Goal: Transaction & Acquisition: Subscribe to service/newsletter

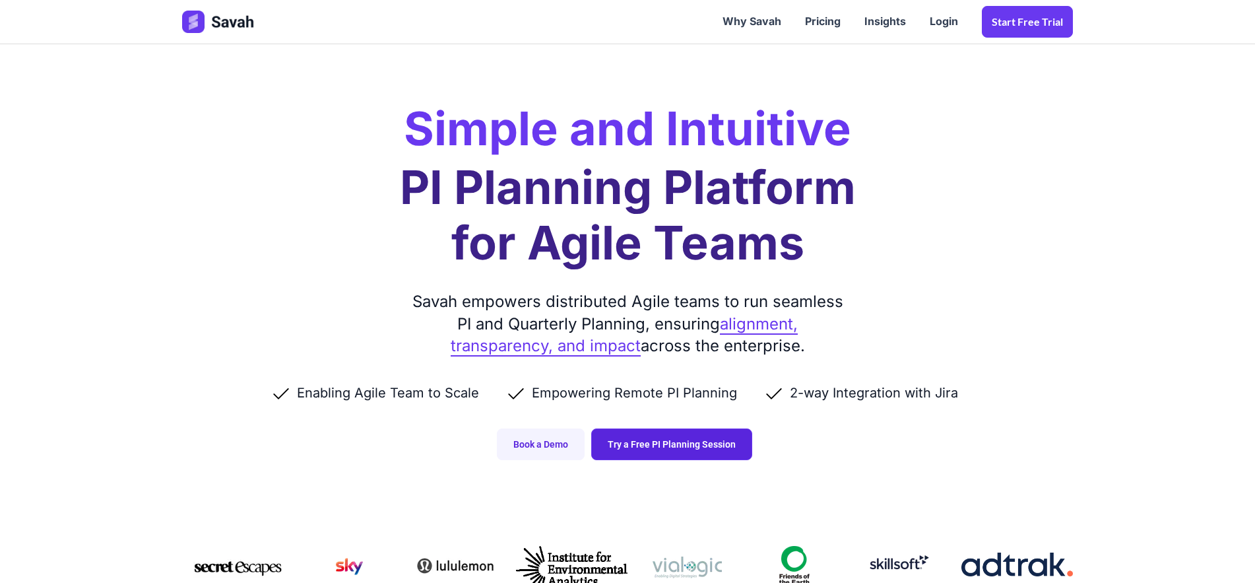
click at [698, 438] on link "Try a Free PI Planning Session" at bounding box center [671, 444] width 161 height 32
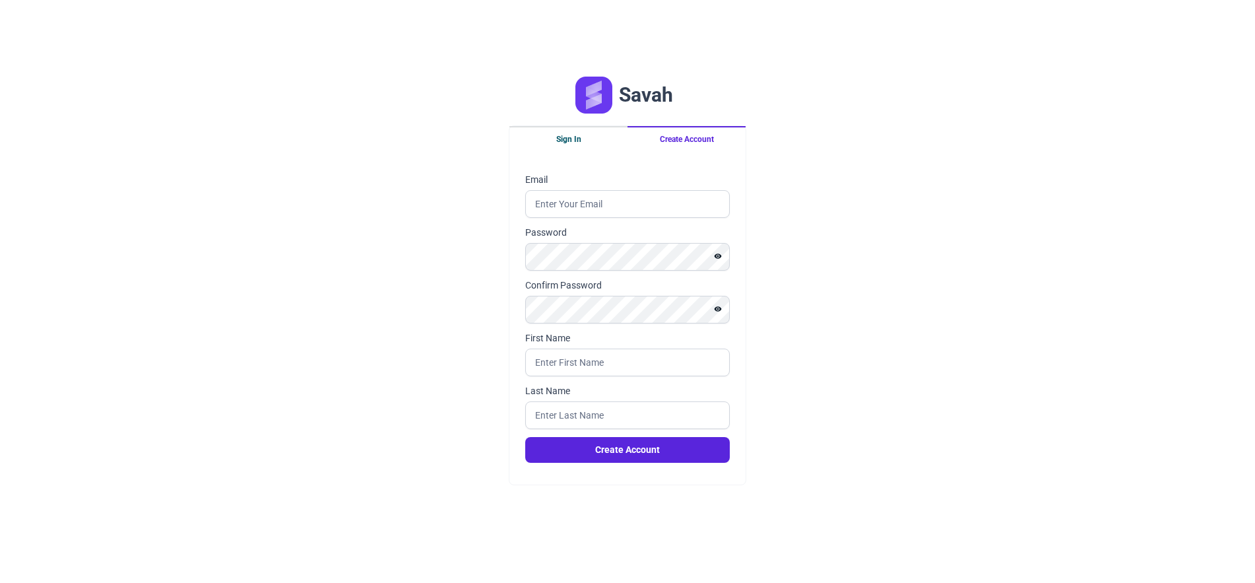
click at [562, 134] on button "Sign In" at bounding box center [568, 138] width 118 height 25
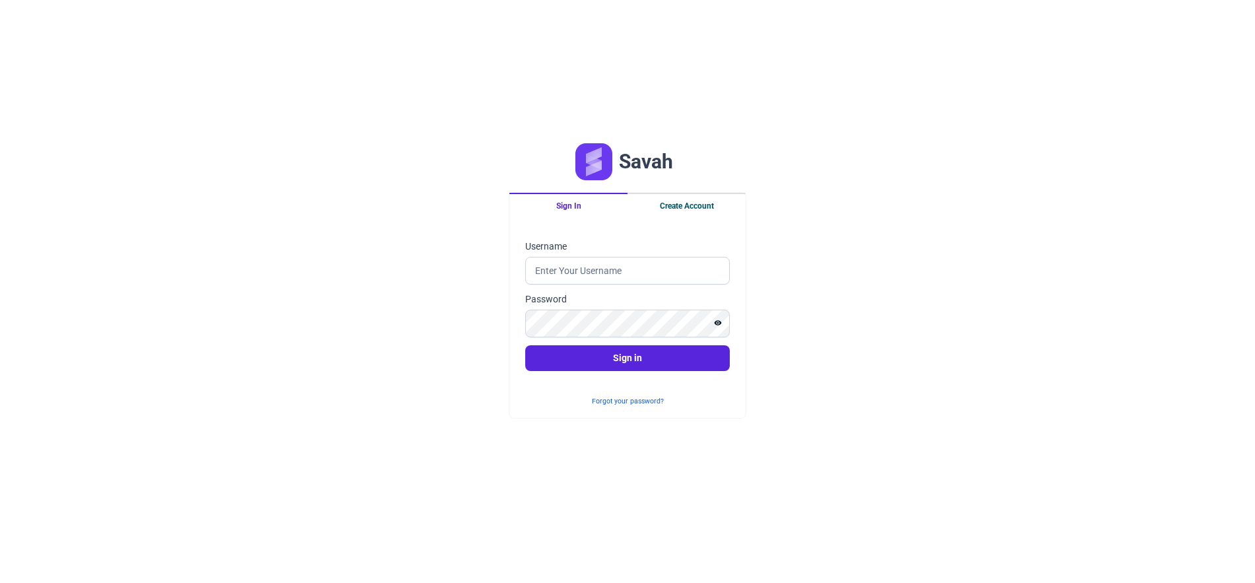
click at [699, 206] on button "Create Account" at bounding box center [687, 205] width 118 height 25
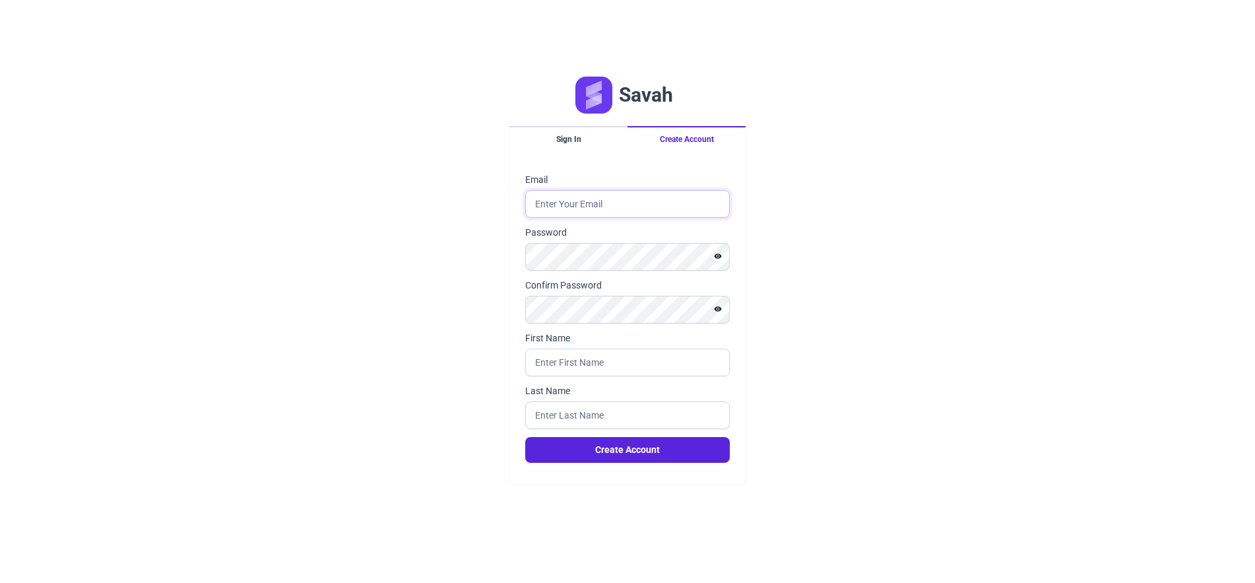
click at [622, 203] on input "Email" at bounding box center [627, 204] width 205 height 28
type input "[EMAIL_ADDRESS][DOMAIN_NAME]"
type input "[PERSON_NAME]"
type input "davuid"
click at [525, 437] on button "Create Account" at bounding box center [627, 450] width 205 height 26
